Goal: Check status: Check status

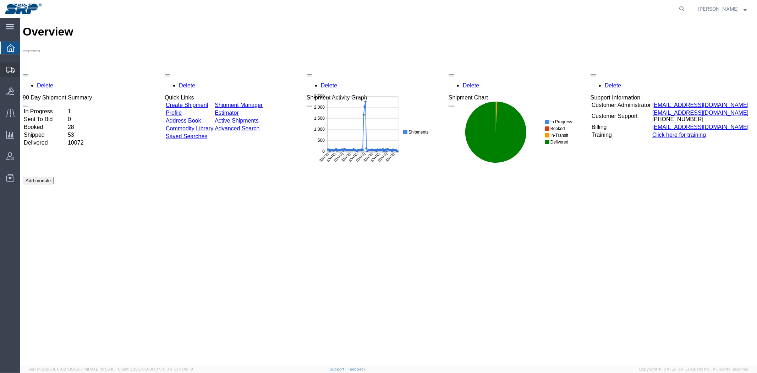
click at [0, 0] on span "Shipment Manager" at bounding box center [0, 0] width 0 height 0
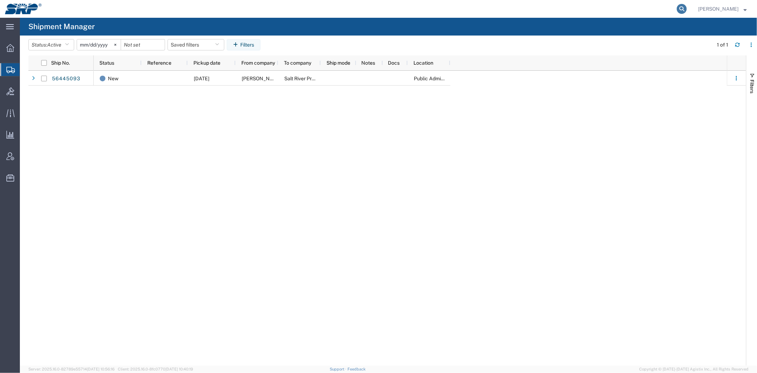
drag, startPoint x: 687, startPoint y: 9, endPoint x: 680, endPoint y: 9, distance: 6.7
click at [681, 9] on form at bounding box center [682, 9] width 11 height 18
click at [680, 9] on icon at bounding box center [682, 9] width 10 height 10
click at [657, 9] on input "search" at bounding box center [569, 8] width 216 height 17
paste input "56432359"
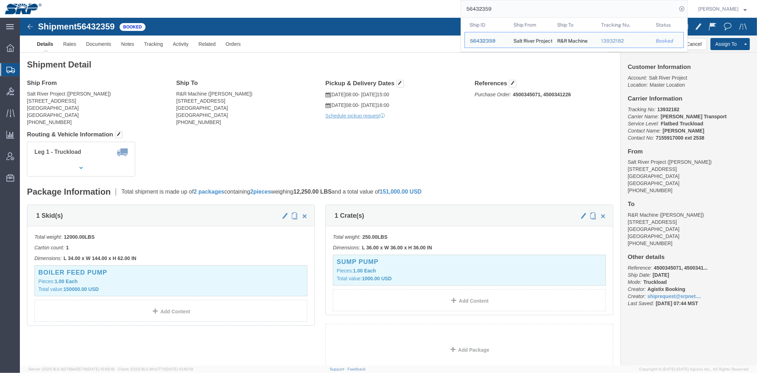
click ul "Details Rates Documents Notes Tracking Activity Related Orders"
drag, startPoint x: 504, startPoint y: 10, endPoint x: 347, endPoint y: -2, distance: 157.7
click at [347, 0] on html "main_menu Created with Sketch. Collapse Menu Overview Shipments Shipment Manage…" at bounding box center [378, 186] width 757 height 373
paste input "390030"
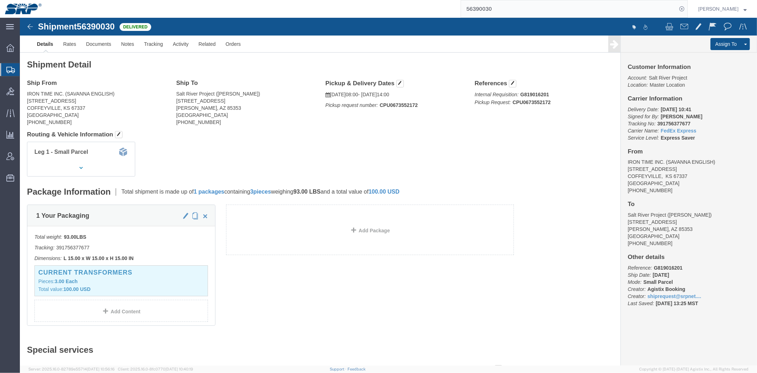
click at [498, 11] on input "56390030" at bounding box center [569, 8] width 216 height 17
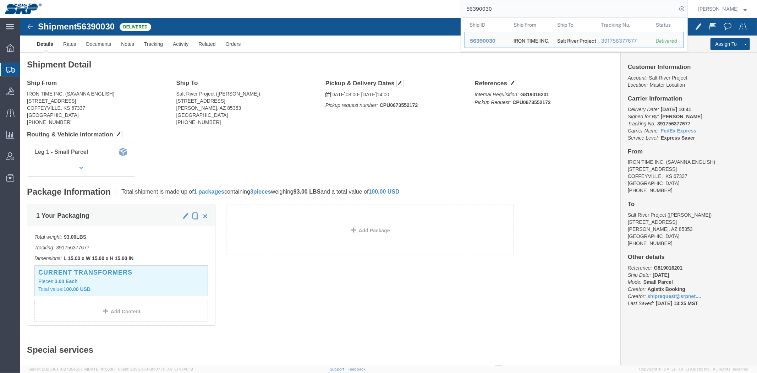
click at [498, 11] on input "56390030" at bounding box center [569, 8] width 216 height 17
paste input "477"
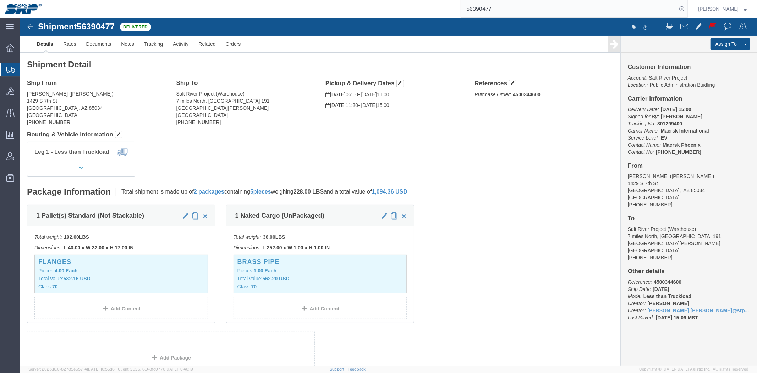
click at [491, 12] on input "56390477" at bounding box center [569, 8] width 216 height 17
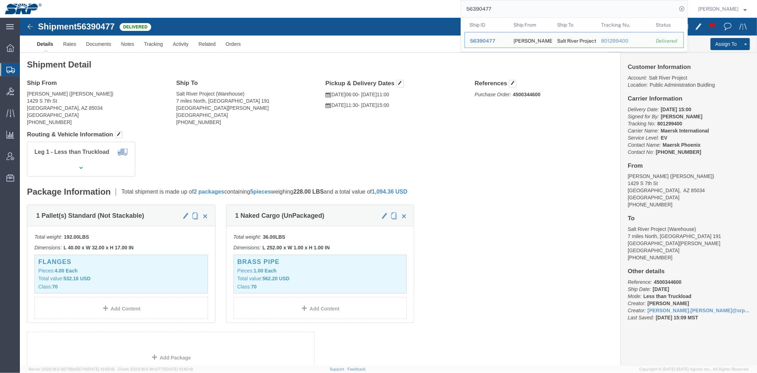
click at [492, 12] on input "56390477" at bounding box center [569, 8] width 216 height 17
paste input "400029"
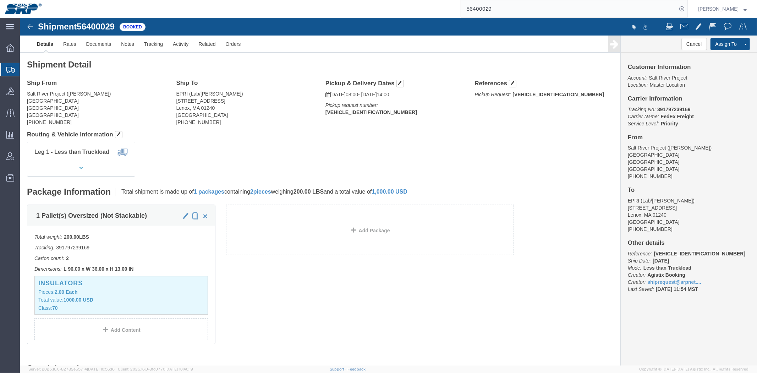
click b "391797239169"
copy b "391797239169"
click at [567, 7] on input "56400029" at bounding box center [569, 8] width 216 height 17
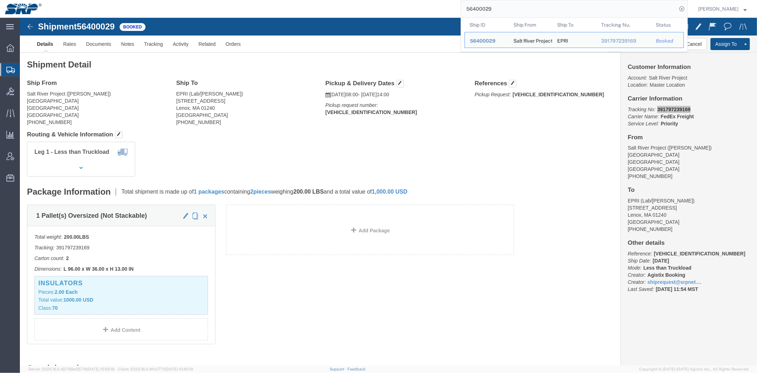
paste input "2884"
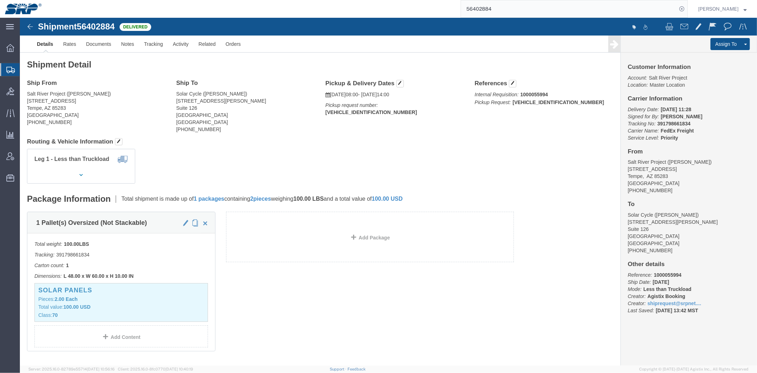
click b "391798661834"
copy b "391798661834"
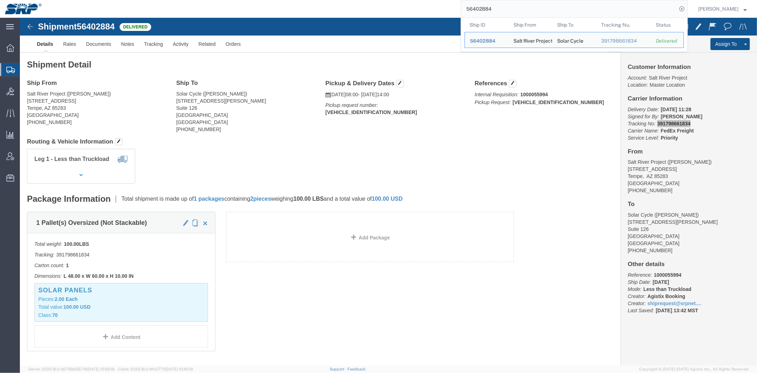
click at [525, 10] on input "56402884" at bounding box center [569, 8] width 216 height 17
click at [524, 9] on input "56402884" at bounding box center [569, 8] width 216 height 17
paste input "26125"
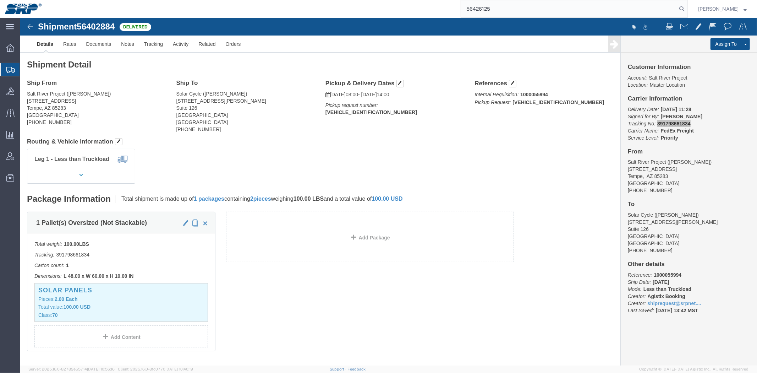
type input "56426125"
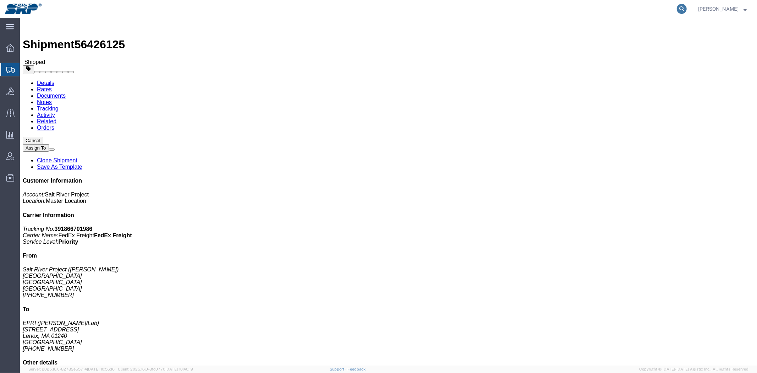
click at [682, 9] on icon at bounding box center [682, 9] width 10 height 10
click at [663, 9] on input "search" at bounding box center [569, 8] width 216 height 17
paste input "56400029"
type input "56400029"
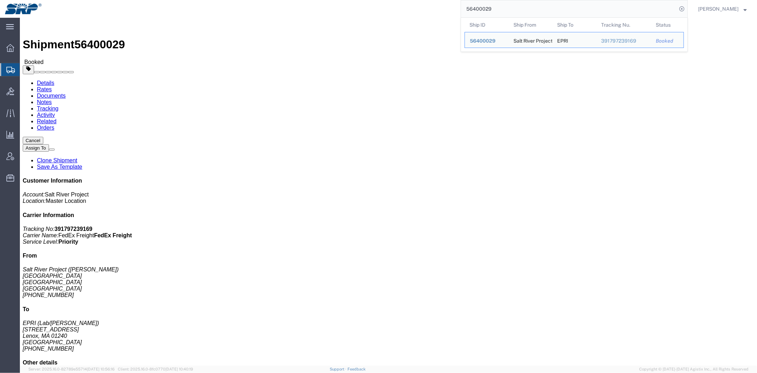
click div "Ship From Salt River Project ([PERSON_NAME]) [STREET_ADDRESS][PERSON_NAME] [PHO…"
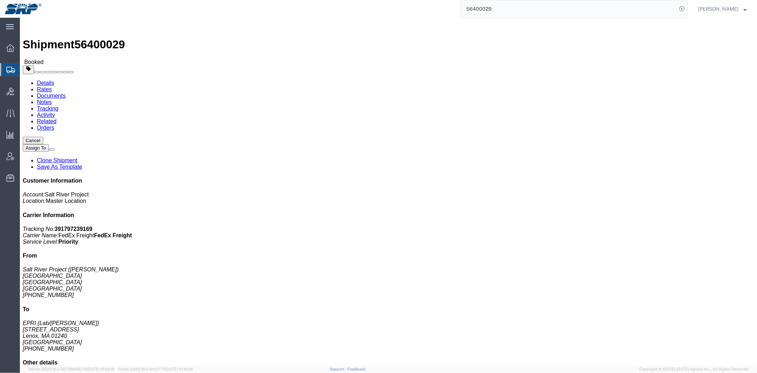
drag, startPoint x: 162, startPoint y: 65, endPoint x: 466, endPoint y: 125, distance: 310.0
click div "Shipment Detail Ship From Salt River Project ([PERSON_NAME]) [STREET_ADDRESS][P…"
click div "Leg 1 - Less than Truckload"
click button "Cancel"
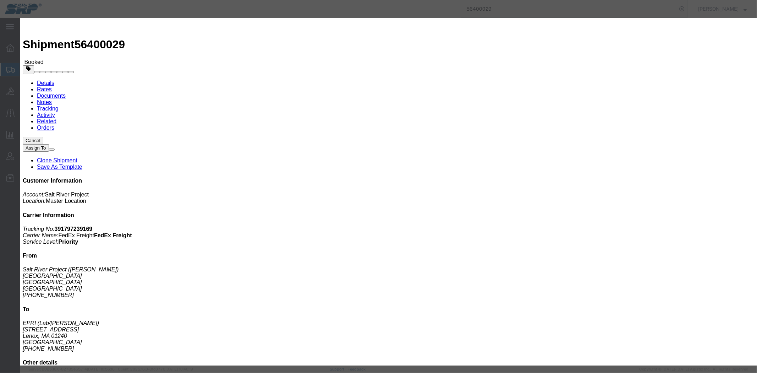
click button "Yes"
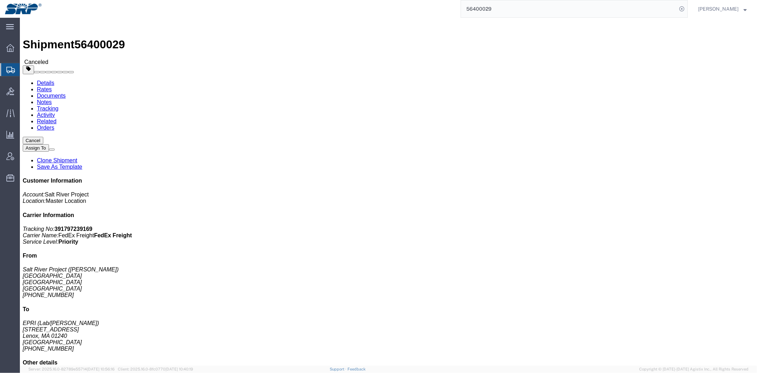
drag, startPoint x: 35, startPoint y: 80, endPoint x: 35, endPoint y: 39, distance: 40.5
click at [0, 0] on span "Shipment Manager" at bounding box center [0, 0] width 0 height 0
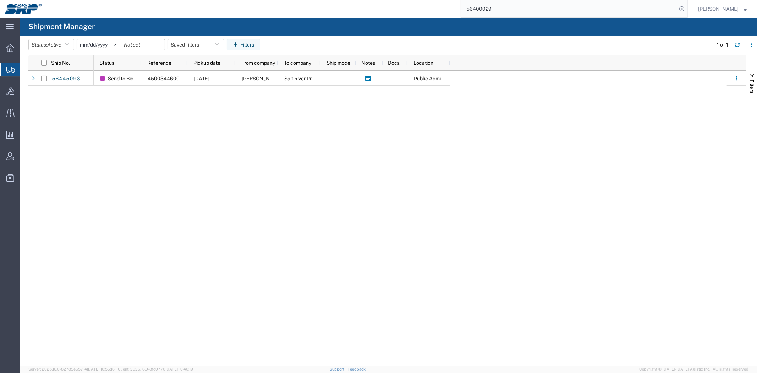
drag, startPoint x: 502, startPoint y: 238, endPoint x: 740, endPoint y: 287, distance: 242.8
click at [502, 238] on div "Send to Bid 4500344600 [DATE] [PERSON_NAME] PIPE Salt River Project Public Admi…" at bounding box center [410, 218] width 633 height 295
click at [11, 88] on icon at bounding box center [10, 91] width 8 height 8
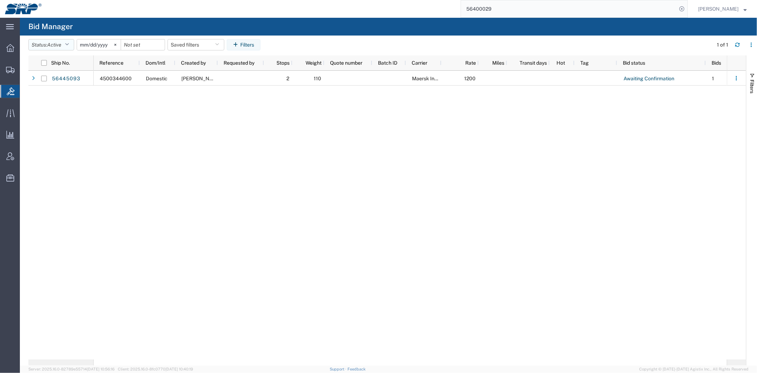
click at [50, 45] on span "Active" at bounding box center [54, 45] width 14 height 6
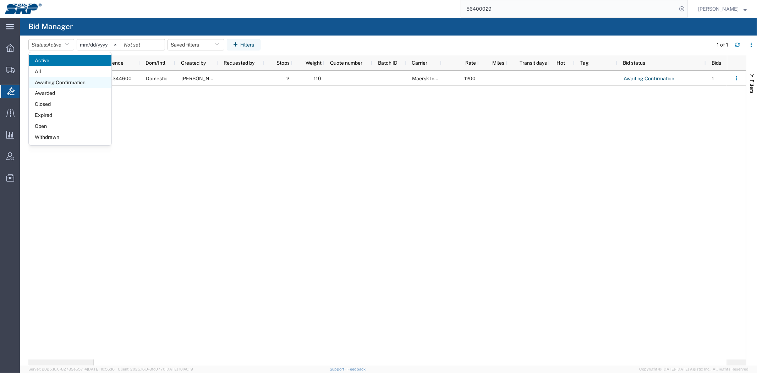
click at [56, 77] on span "Awaiting Confirmation" at bounding box center [70, 82] width 83 height 11
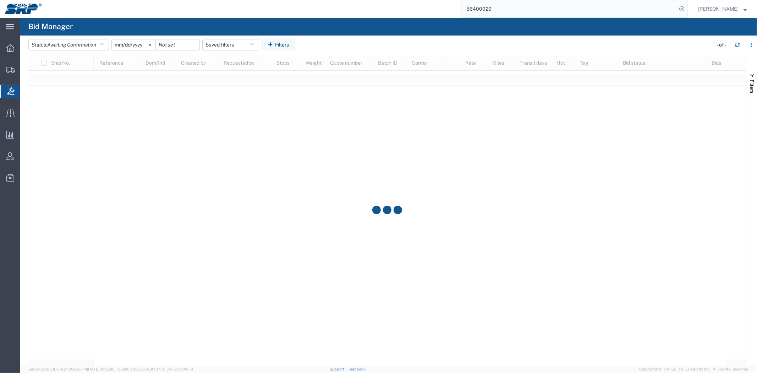
click at [139, 47] on input "[DATE]" at bounding box center [134, 44] width 44 height 11
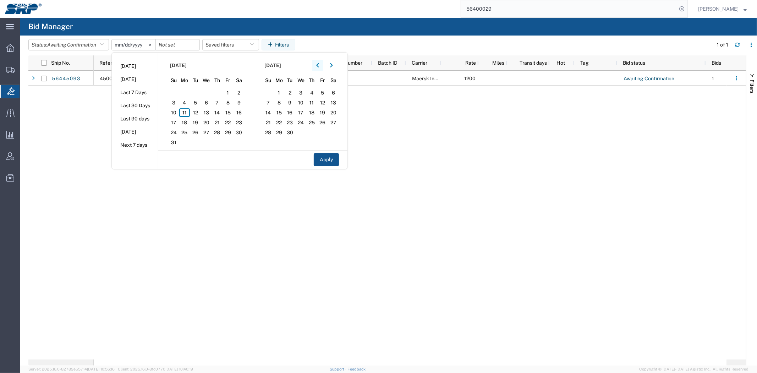
click at [318, 66] on button "button" at bounding box center [317, 65] width 11 height 11
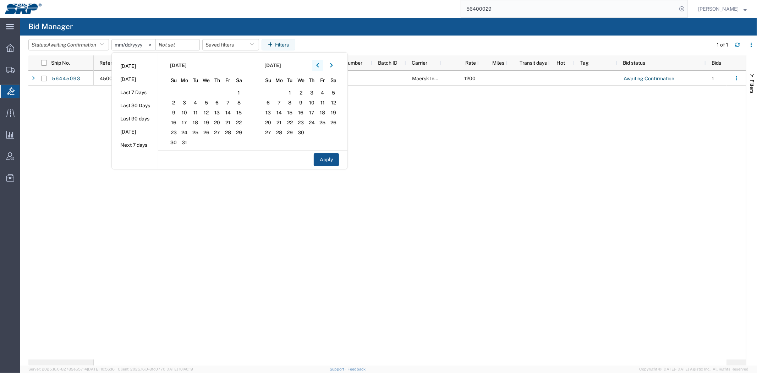
click at [318, 66] on button "button" at bounding box center [317, 65] width 11 height 11
click at [317, 66] on button "button" at bounding box center [317, 65] width 11 height 11
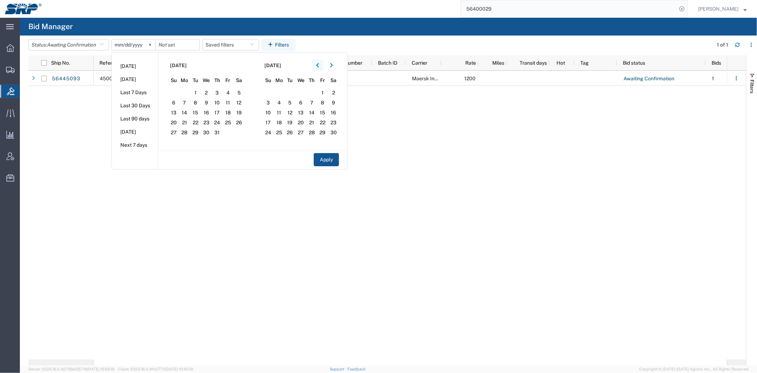
click at [317, 66] on button "button" at bounding box center [317, 65] width 11 height 11
click at [188, 91] on span "1" at bounding box center [184, 92] width 11 height 9
click at [333, 68] on icon "button" at bounding box center [331, 65] width 3 height 5
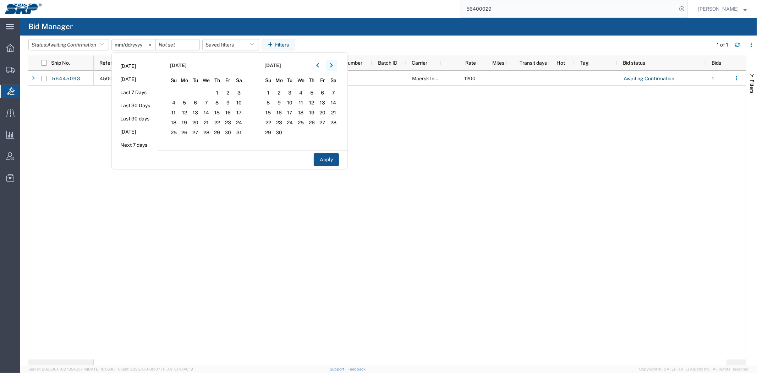
click at [333, 68] on icon "button" at bounding box center [331, 65] width 3 height 5
click at [333, 67] on icon "button" at bounding box center [331, 65] width 3 height 5
click at [332, 63] on button "button" at bounding box center [331, 65] width 11 height 11
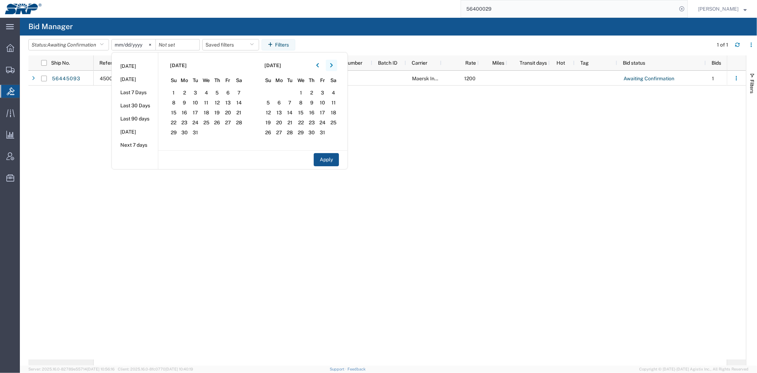
click at [332, 63] on button "button" at bounding box center [331, 65] width 11 height 11
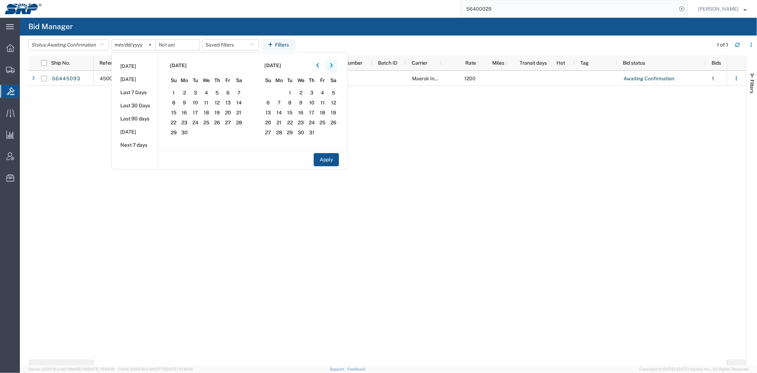
click at [332, 63] on button "button" at bounding box center [331, 65] width 11 height 11
click at [284, 112] on span "11" at bounding box center [279, 112] width 11 height 9
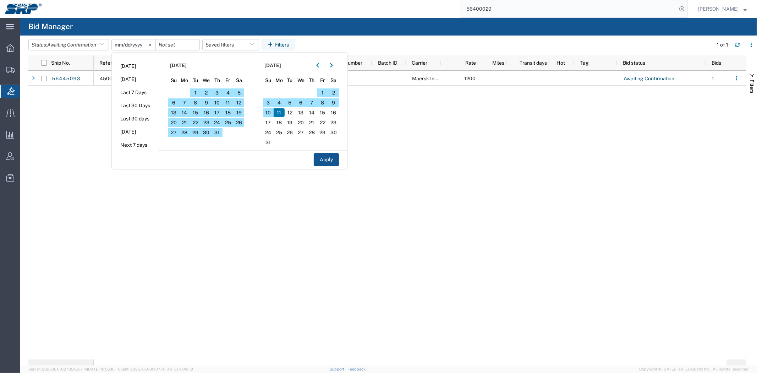
drag, startPoint x: 334, startPoint y: 164, endPoint x: 315, endPoint y: 108, distance: 59.6
click at [333, 163] on button "Apply" at bounding box center [326, 159] width 25 height 13
type input "[DATE]"
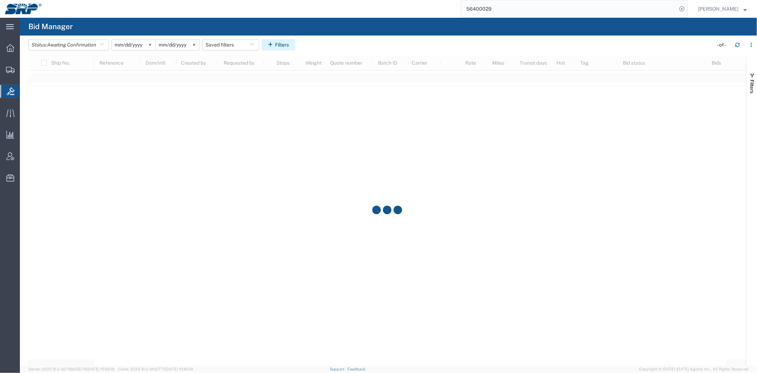
click at [283, 46] on button "Filters" at bounding box center [279, 44] width 34 height 11
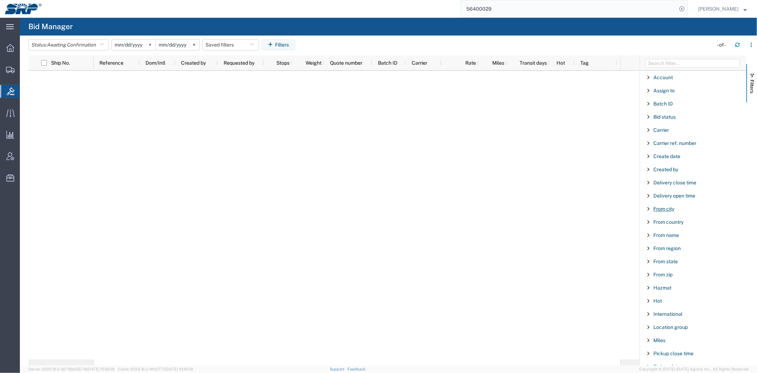
click at [661, 208] on span "From city" at bounding box center [663, 209] width 21 height 6
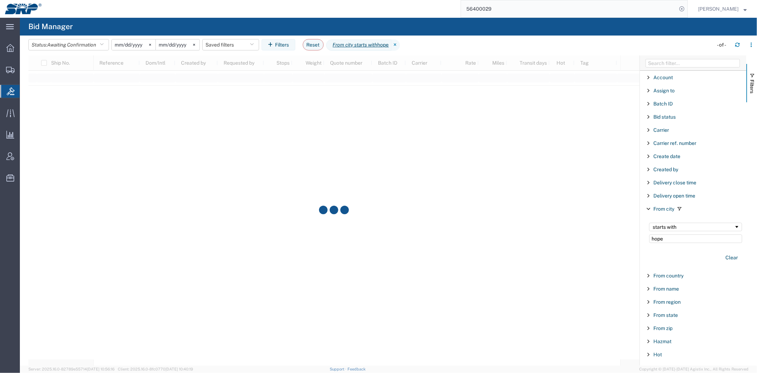
type input "hope"
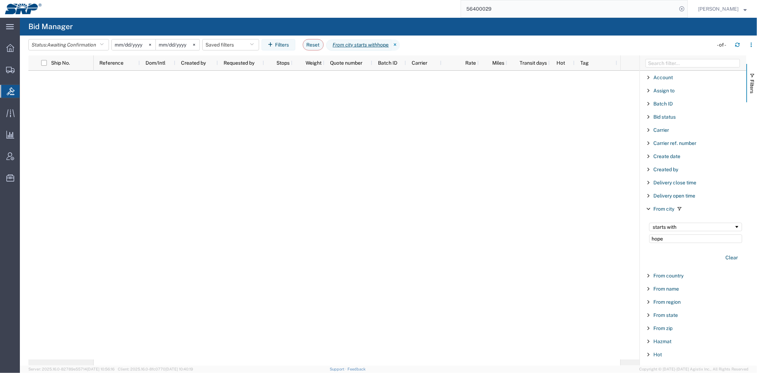
click at [675, 261] on div "Clear" at bounding box center [696, 257] width 102 height 21
click at [585, 239] on div at bounding box center [357, 215] width 527 height 289
drag, startPoint x: 559, startPoint y: 187, endPoint x: 568, endPoint y: 186, distance: 9.3
click at [560, 187] on div at bounding box center [357, 215] width 527 height 289
click at [96, 45] on span "Awaiting Confirmation" at bounding box center [71, 45] width 49 height 6
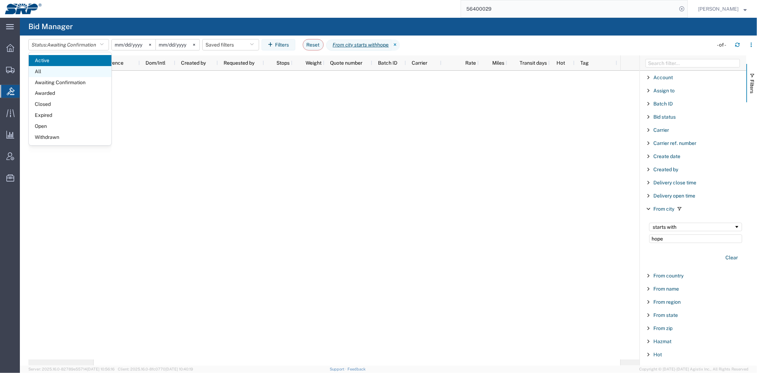
click at [66, 70] on span "All" at bounding box center [70, 71] width 83 height 11
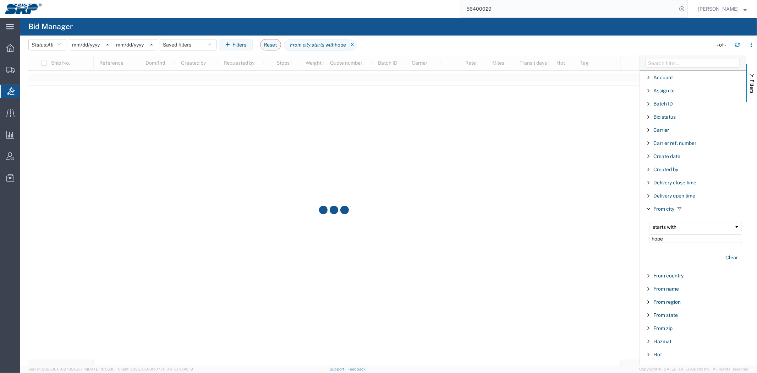
click at [438, 45] on agx-table-filter-chips "Status: All Active All Awaiting Confirmation Awarded Closed Expired Open Withdr…" at bounding box center [368, 47] width 681 height 16
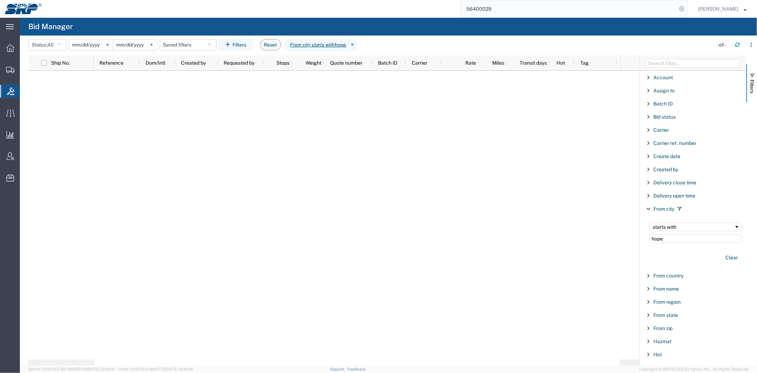
click at [716, 54] on div "Status: All Active All Awaiting Confirmation Awarded Closed Expired Open Withdr…" at bounding box center [392, 47] width 729 height 16
click at [0, 0] on span "Shipment Manager" at bounding box center [0, 0] width 0 height 0
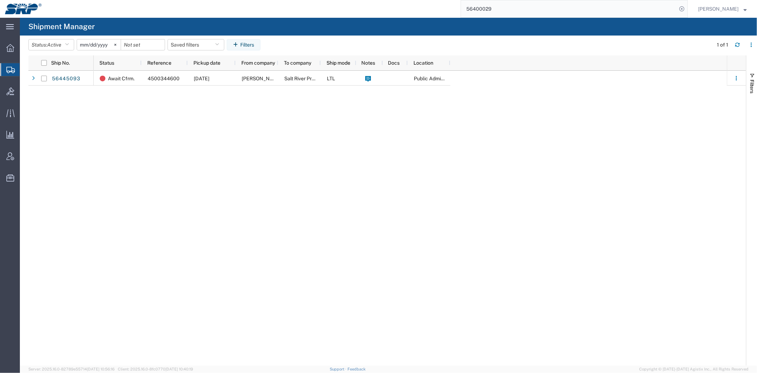
click at [135, 128] on div "Await Cfrm. 4500344600 [DATE] [PERSON_NAME] PIPE Salt River Project LTL Public …" at bounding box center [410, 218] width 633 height 295
click at [442, 231] on div "Await Cfrm. 4500344600 [DATE] [PERSON_NAME] PIPE Salt River Project LTL Public …" at bounding box center [410, 218] width 633 height 295
click at [414, 137] on div "Await Cfrm. 4500344600 [DATE] [PERSON_NAME] PIPE Salt River Project LTL Public …" at bounding box center [410, 218] width 633 height 295
click at [338, 213] on div "Await Cfrm. 4500344600 [DATE] [PERSON_NAME] PIPE Salt River Project LTL Public …" at bounding box center [410, 218] width 633 height 295
drag, startPoint x: 334, startPoint y: 193, endPoint x: 354, endPoint y: 218, distance: 32.3
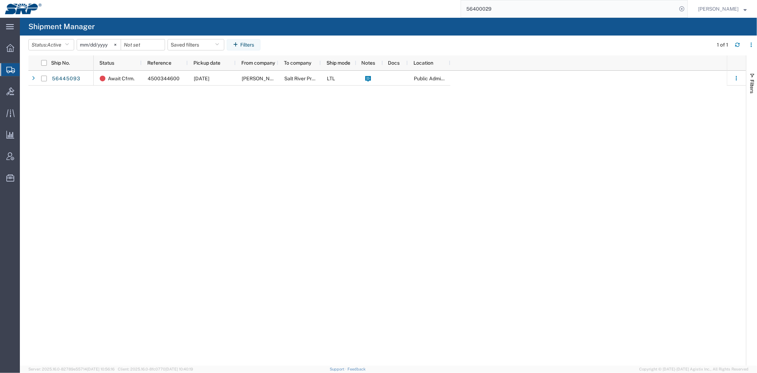
click at [334, 193] on div "Await Cfrm. 4500344600 [DATE] [PERSON_NAME] PIPE Salt River Project LTL Public …" at bounding box center [410, 218] width 633 height 295
click at [197, 196] on div "Await Cfrm. 4500344600 [DATE] [PERSON_NAME] PIPE Salt River Project LTL Public …" at bounding box center [410, 218] width 633 height 295
click at [305, 316] on div "Await Cfrm. 4500344600 [DATE] [PERSON_NAME] PIPE Salt River Project LTL Public …" at bounding box center [410, 218] width 633 height 295
click at [447, 267] on div "Await Cfrm. 4500344600 [DATE] [PERSON_NAME] PIPE Salt River Project LTL Public …" at bounding box center [410, 218] width 633 height 295
click at [357, 292] on div "Await Cfrm. 4500344600 [DATE] [PERSON_NAME] PIPE Salt River Project LTL Public …" at bounding box center [410, 218] width 633 height 295
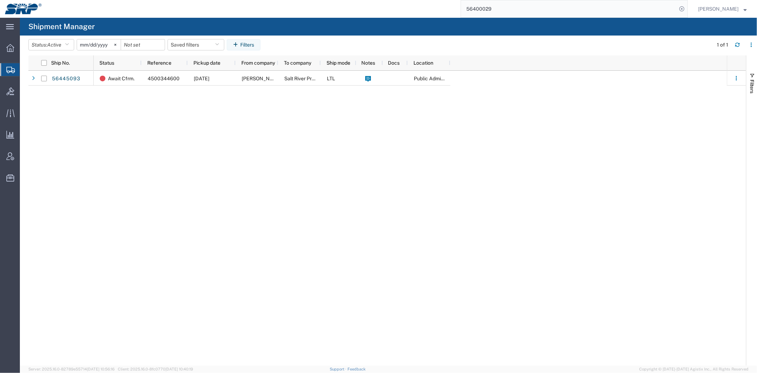
click at [583, 199] on div "Await Cfrm. 4500344600 [DATE] [PERSON_NAME] PIPE Salt River Project LTL Public …" at bounding box center [410, 218] width 633 height 295
click at [418, 166] on div "Await Cfrm. 4500344600 [DATE] [PERSON_NAME] PIPE Salt River Project LTL Public …" at bounding box center [410, 218] width 633 height 295
click at [379, 194] on div "Await Cfrm. 4500344600 [DATE] [PERSON_NAME] PIPE Salt River Project LTL Public …" at bounding box center [410, 218] width 633 height 295
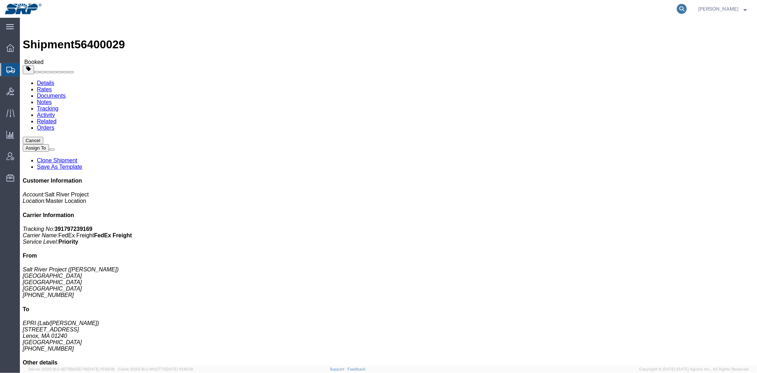
click at [680, 11] on icon at bounding box center [682, 9] width 10 height 10
click at [677, 12] on input "search" at bounding box center [682, 8] width 11 height 17
paste input "56402884"
type input "56402884"
